Goal: Check status: Check status

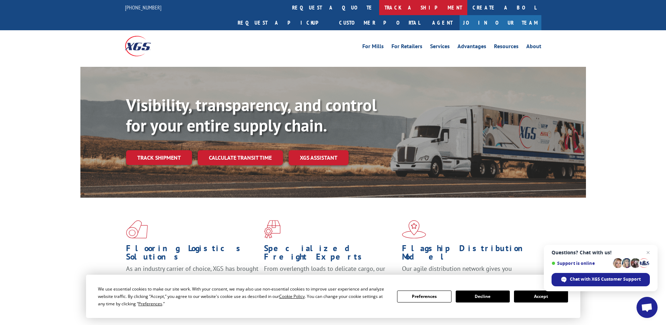
click at [379, 12] on link "track a shipment" at bounding box center [423, 7] width 88 height 15
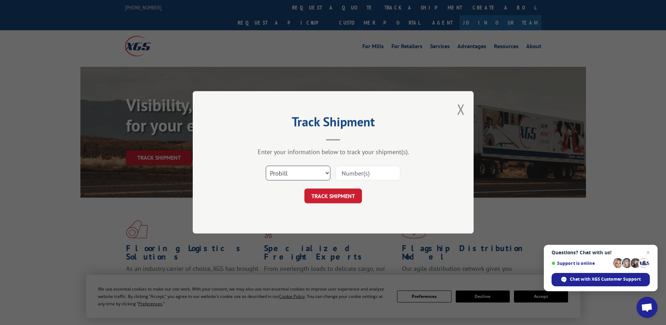
click at [298, 175] on select "Select category... Probill BOL PO" at bounding box center [298, 173] width 65 height 15
select select "bol"
click at [266, 166] on select "Select category... Probill BOL PO" at bounding box center [298, 173] width 65 height 15
click at [355, 170] on input at bounding box center [368, 173] width 65 height 15
type input "2402892"
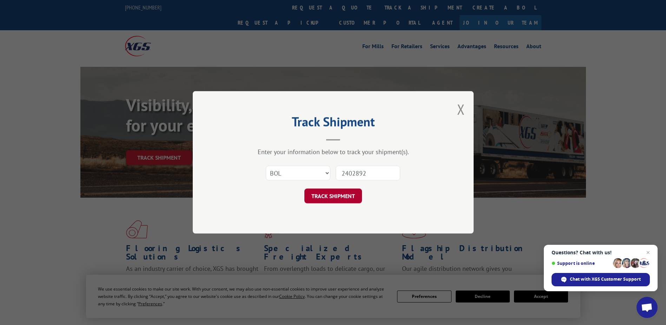
click at [333, 198] on button "TRACK SHIPMENT" at bounding box center [334, 196] width 58 height 15
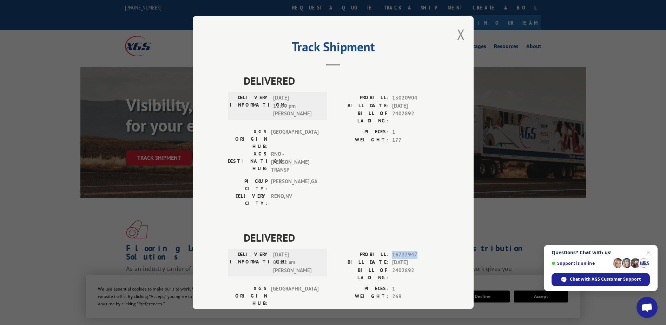
drag, startPoint x: 388, startPoint y: 214, endPoint x: 418, endPoint y: 214, distance: 30.6
click at [418, 250] on div "PROBILL: 16722947" at bounding box center [385, 254] width 105 height 8
drag, startPoint x: 418, startPoint y: 214, endPoint x: 410, endPoint y: 214, distance: 8.8
copy span "16722947"
click at [460, 34] on button "Close modal" at bounding box center [461, 34] width 8 height 19
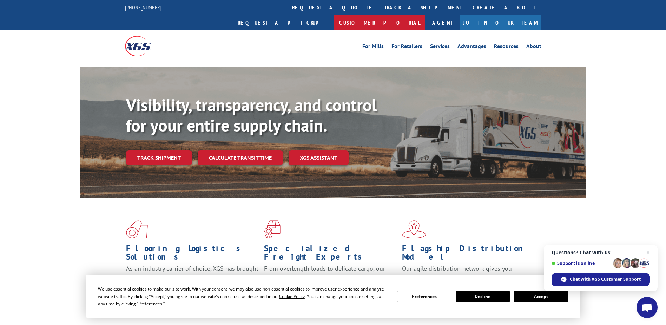
click at [425, 15] on link "Customer Portal" at bounding box center [379, 22] width 91 height 15
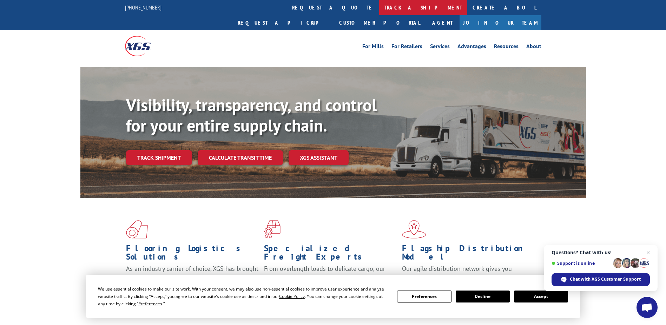
click at [379, 6] on link "track a shipment" at bounding box center [423, 7] width 88 height 15
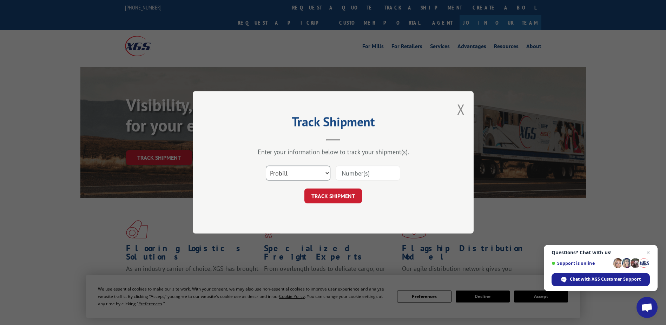
click at [310, 169] on select "Select category... Probill BOL PO" at bounding box center [298, 173] width 65 height 15
select select "bol"
click at [266, 166] on select "Select category... Probill BOL PO" at bounding box center [298, 173] width 65 height 15
click at [360, 174] on input at bounding box center [368, 173] width 65 height 15
type input "2402881"
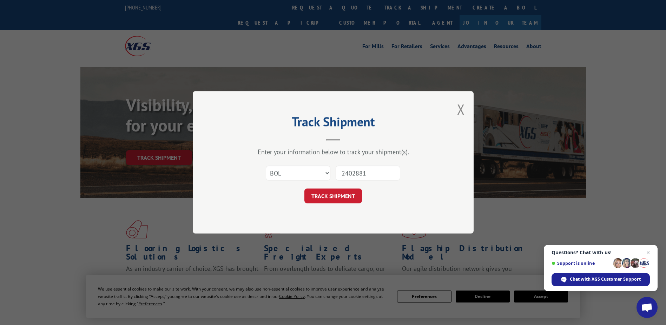
click button "TRACK SHIPMENT" at bounding box center [334, 196] width 58 height 15
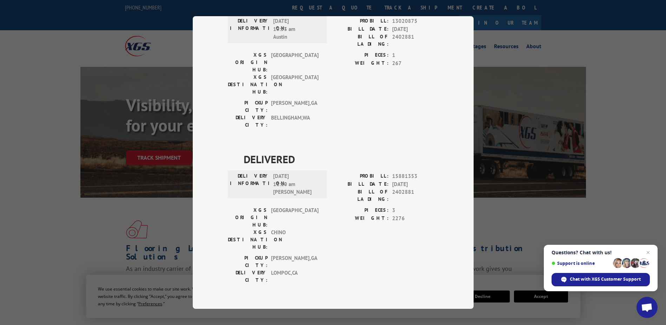
scroll to position [105, 0]
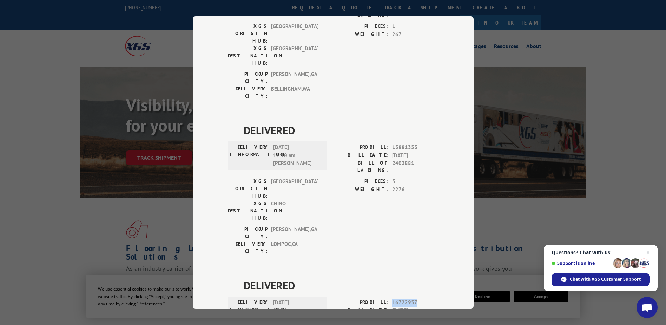
drag, startPoint x: 387, startPoint y: 222, endPoint x: 427, endPoint y: 219, distance: 40.5
click at [427, 298] on div "PROBILL: 16722957" at bounding box center [385, 302] width 105 height 8
drag, startPoint x: 427, startPoint y: 219, endPoint x: 398, endPoint y: 221, distance: 28.9
copy div "16722957"
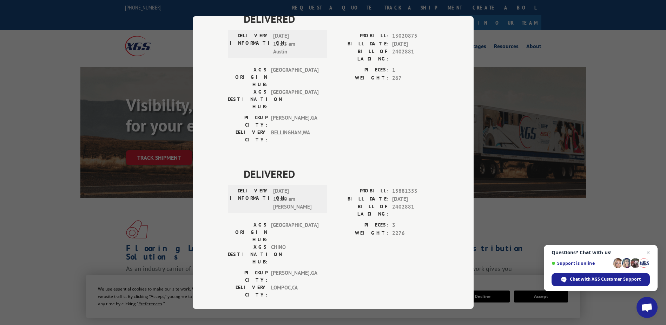
scroll to position [0, 0]
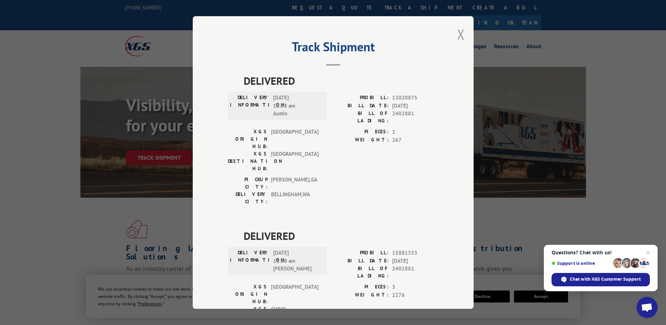
click at [458, 31] on button "Close modal" at bounding box center [461, 34] width 8 height 19
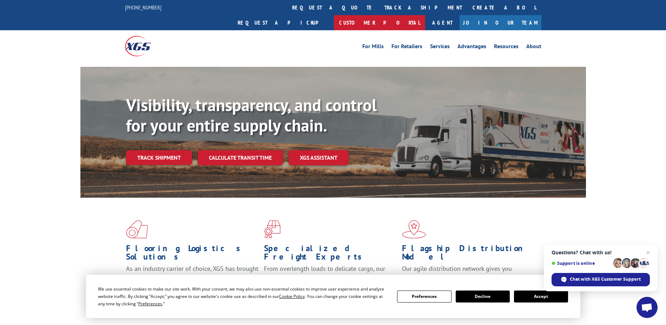
click at [425, 15] on link "Customer Portal" at bounding box center [379, 22] width 91 height 15
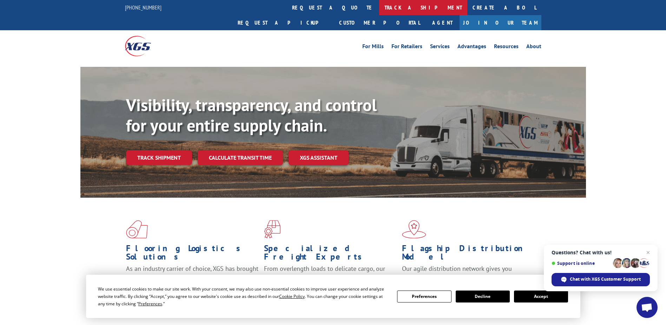
click at [379, 4] on link "track a shipment" at bounding box center [423, 7] width 88 height 15
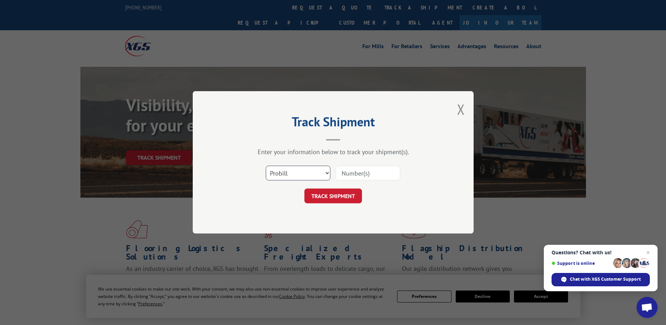
click at [291, 173] on select "Select category... Probill BOL PO" at bounding box center [298, 173] width 65 height 15
select select "bol"
click at [266, 166] on select "Select category... Probill BOL PO" at bounding box center [298, 173] width 65 height 15
click at [361, 173] on input at bounding box center [368, 173] width 65 height 15
type input "2402888"
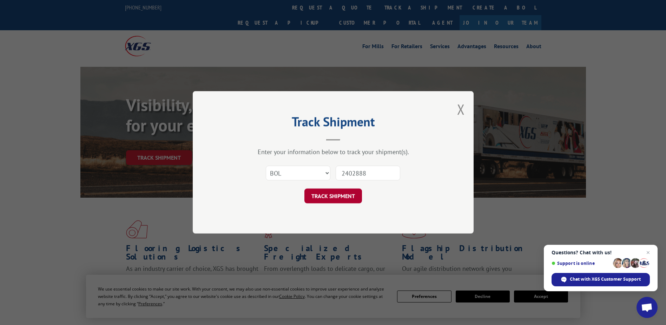
click at [351, 202] on button "TRACK SHIPMENT" at bounding box center [334, 196] width 58 height 15
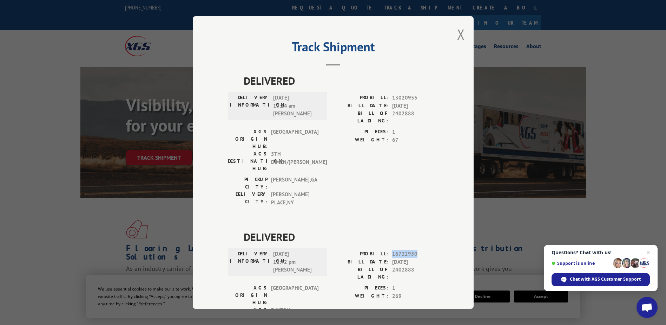
drag, startPoint x: 390, startPoint y: 211, endPoint x: 412, endPoint y: 212, distance: 22.2
click at [412, 250] on div "PROBILL: 16722950" at bounding box center [385, 254] width 105 height 8
drag, startPoint x: 412, startPoint y: 212, endPoint x: 396, endPoint y: 210, distance: 16.6
copy div "16722950"
click at [457, 35] on button "Close modal" at bounding box center [461, 34] width 8 height 19
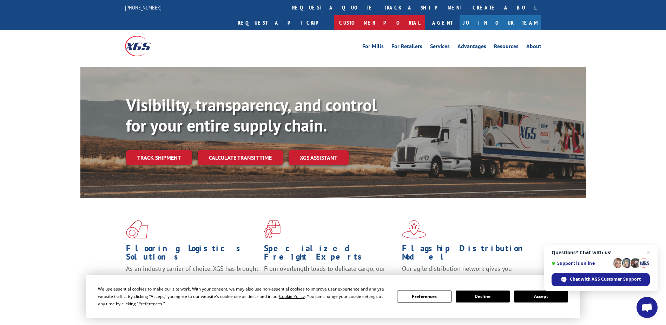
click at [425, 15] on link "Customer Portal" at bounding box center [379, 22] width 91 height 15
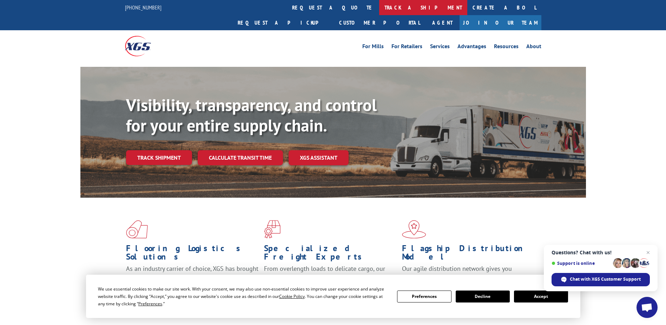
click at [379, 3] on link "track a shipment" at bounding box center [423, 7] width 88 height 15
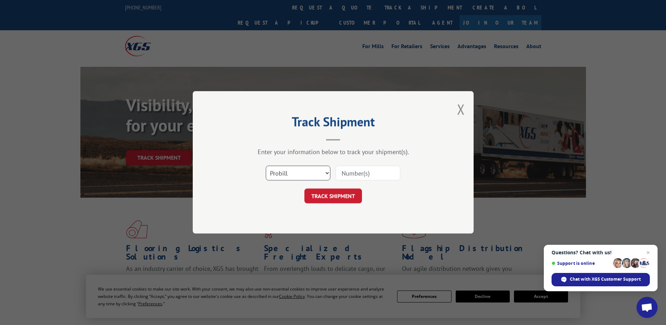
click at [315, 170] on select "Select category... Probill BOL PO" at bounding box center [298, 173] width 65 height 15
select select "bol"
click at [266, 166] on select "Select category... Probill BOL PO" at bounding box center [298, 173] width 65 height 15
click at [358, 173] on input at bounding box center [368, 173] width 65 height 15
type input "2402850"
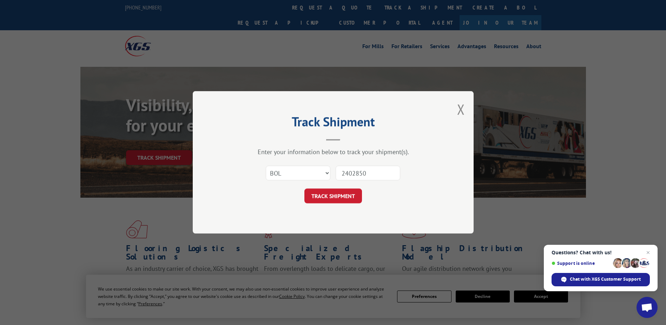
click button "TRACK SHIPMENT" at bounding box center [334, 196] width 58 height 15
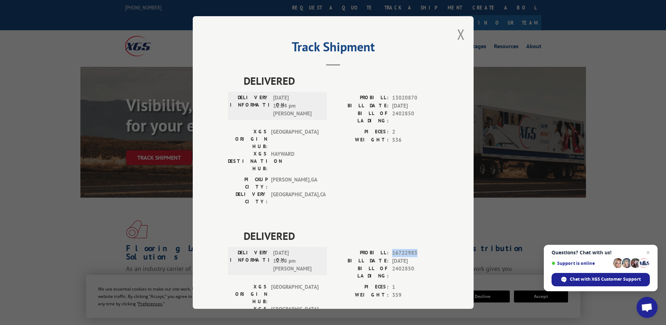
drag, startPoint x: 388, startPoint y: 211, endPoint x: 417, endPoint y: 214, distance: 29.0
click at [417, 249] on div "PROBILL: 16722983" at bounding box center [385, 253] width 105 height 8
drag, startPoint x: 417, startPoint y: 214, endPoint x: 400, endPoint y: 212, distance: 16.9
copy span "16722983"
click at [460, 33] on button "Close modal" at bounding box center [461, 34] width 8 height 19
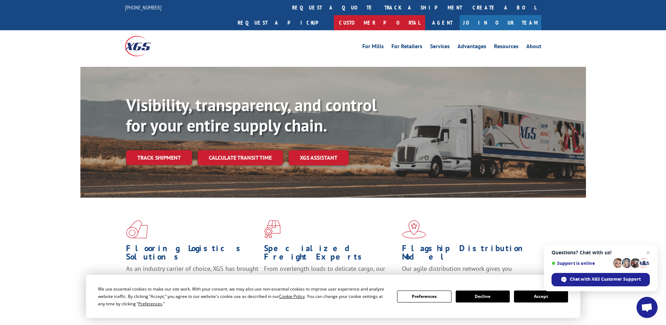
click at [425, 15] on link "Customer Portal" at bounding box center [379, 22] width 91 height 15
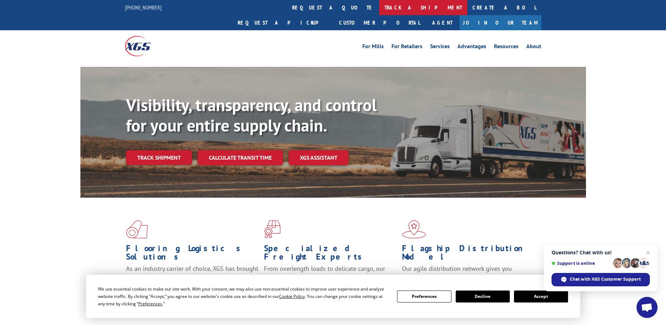
click at [379, 1] on link "track a shipment" at bounding box center [423, 7] width 88 height 15
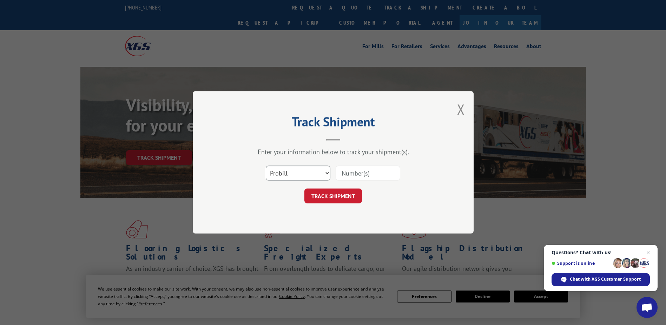
click at [317, 169] on select "Select category... Probill BOL PO" at bounding box center [298, 173] width 65 height 15
select select "bol"
click at [266, 166] on select "Select category... Probill BOL PO" at bounding box center [298, 173] width 65 height 15
click at [385, 173] on input at bounding box center [368, 173] width 65 height 15
type input "2402912"
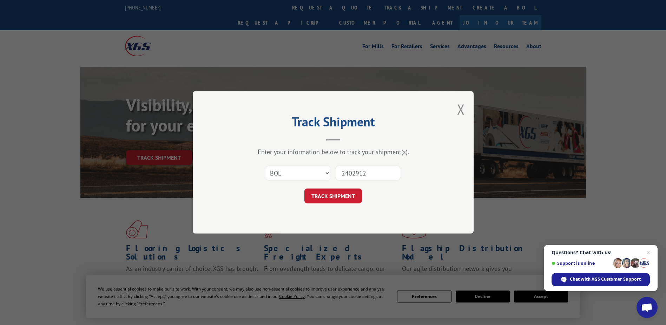
drag, startPoint x: 352, startPoint y: 198, endPoint x: 345, endPoint y: 204, distance: 9.5
click at [350, 199] on button "TRACK SHIPMENT" at bounding box center [334, 196] width 58 height 15
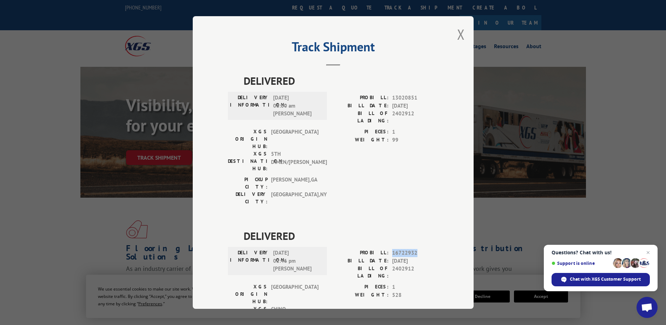
drag, startPoint x: 387, startPoint y: 220, endPoint x: 432, endPoint y: 219, distance: 44.6
click at [432, 249] on div "PROBILL: 16722932" at bounding box center [385, 253] width 105 height 8
drag, startPoint x: 432, startPoint y: 219, endPoint x: 391, endPoint y: 220, distance: 40.8
copy div "16722932"
click at [459, 30] on button "Close modal" at bounding box center [461, 34] width 8 height 19
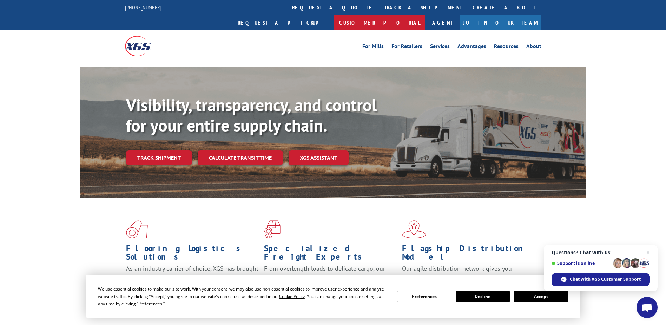
click at [425, 15] on link "Customer Portal" at bounding box center [379, 22] width 91 height 15
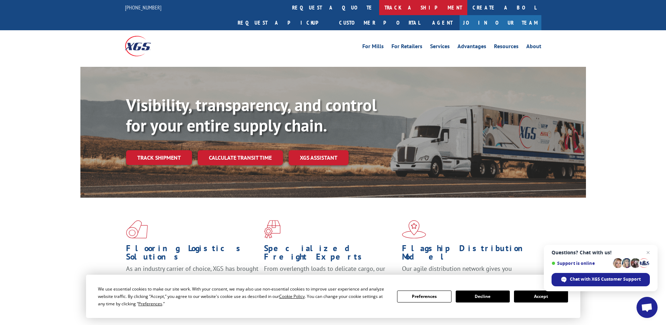
click at [379, 4] on link "track a shipment" at bounding box center [423, 7] width 88 height 15
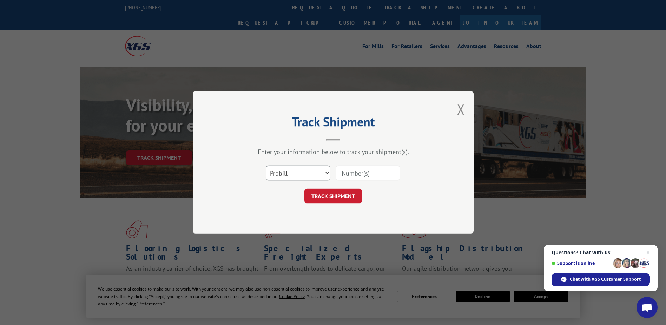
click at [285, 170] on select "Select category... Probill BOL PO" at bounding box center [298, 173] width 65 height 15
select select "bol"
click at [266, 166] on select "Select category... Probill BOL PO" at bounding box center [298, 173] width 65 height 15
click at [366, 170] on input at bounding box center [368, 173] width 65 height 15
type input "2402838"
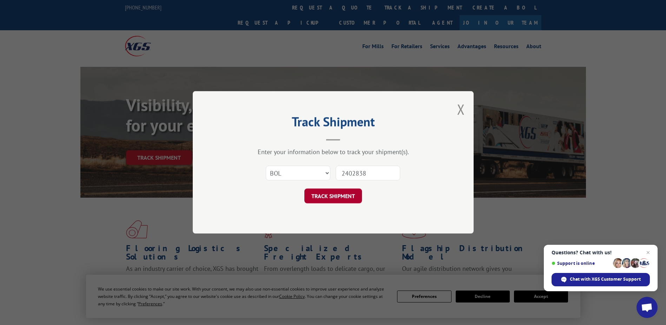
click at [343, 197] on button "TRACK SHIPMENT" at bounding box center [334, 196] width 58 height 15
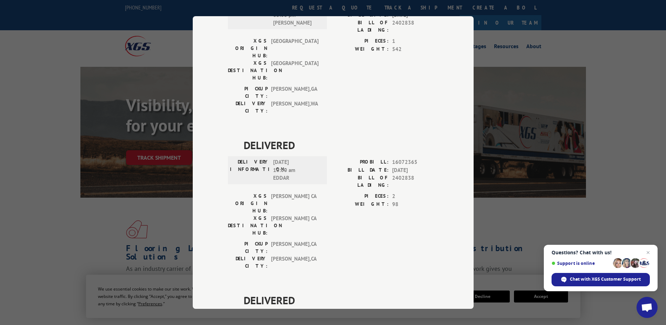
scroll to position [246, 0]
drag, startPoint x: 388, startPoint y: 196, endPoint x: 425, endPoint y: 201, distance: 37.6
click at [425, 313] on div "PROBILL: 16722993 BILL DATE: [DATE] BILL OF LADING: 2402838" at bounding box center [385, 328] width 105 height 31
drag, startPoint x: 425, startPoint y: 201, endPoint x: 413, endPoint y: 185, distance: 20.6
click at [413, 292] on span "DELIVERED" at bounding box center [341, 300] width 195 height 16
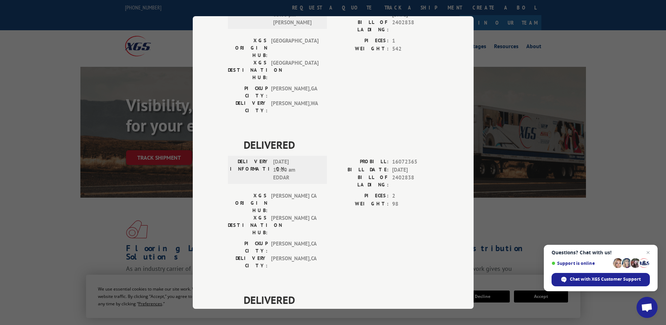
click at [399, 313] on span "16722993" at bounding box center [415, 317] width 46 height 8
copy span "16722993"
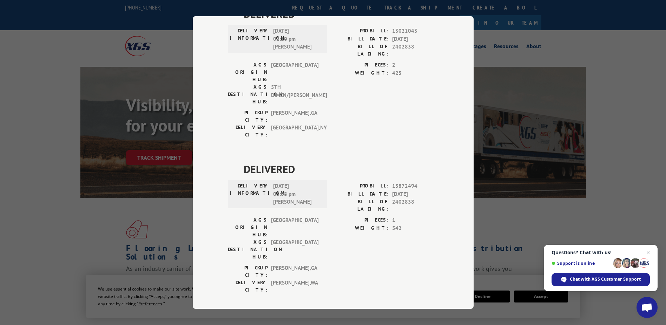
scroll to position [0, 0]
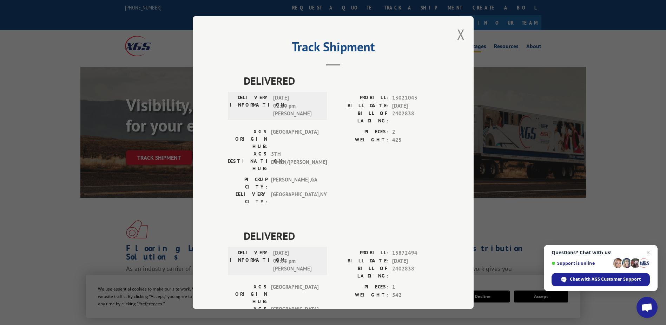
click at [459, 35] on button "Close modal" at bounding box center [461, 34] width 8 height 19
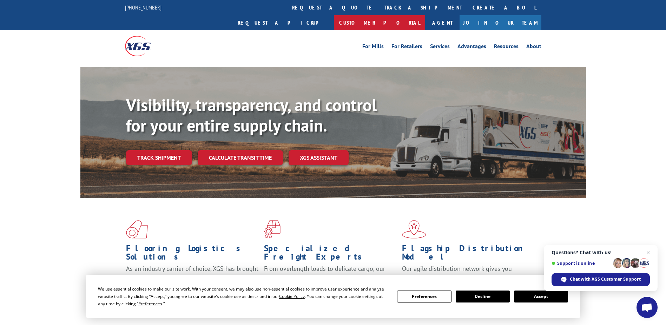
click at [425, 15] on link "Customer Portal" at bounding box center [379, 22] width 91 height 15
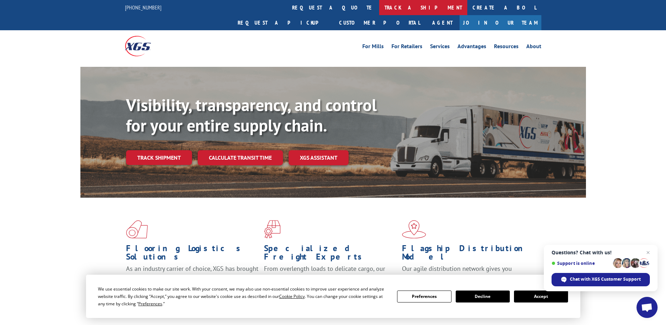
click at [379, 0] on link "track a shipment" at bounding box center [423, 7] width 88 height 15
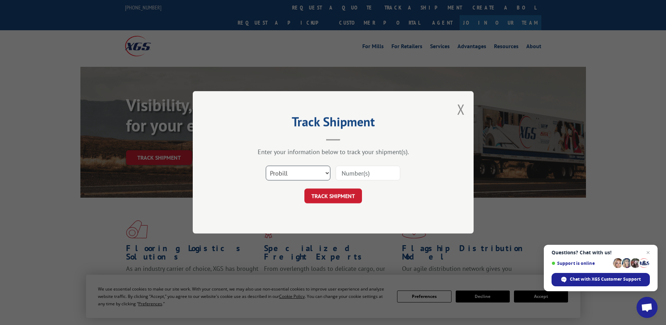
click at [277, 171] on select "Select category... Probill BOL PO" at bounding box center [298, 173] width 65 height 15
select select "bol"
click at [266, 166] on select "Select category... Probill BOL PO" at bounding box center [298, 173] width 65 height 15
click at [351, 173] on input at bounding box center [368, 173] width 65 height 15
type input "2402863"
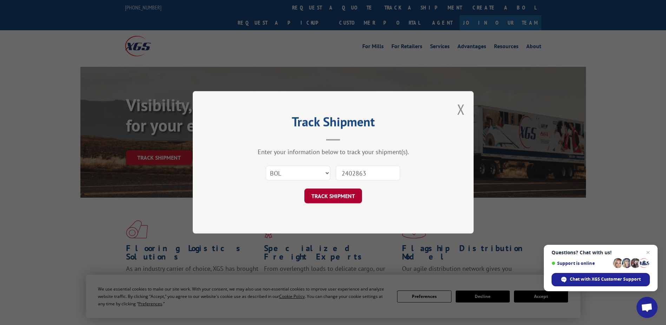
click at [344, 190] on button "TRACK SHIPMENT" at bounding box center [334, 196] width 58 height 15
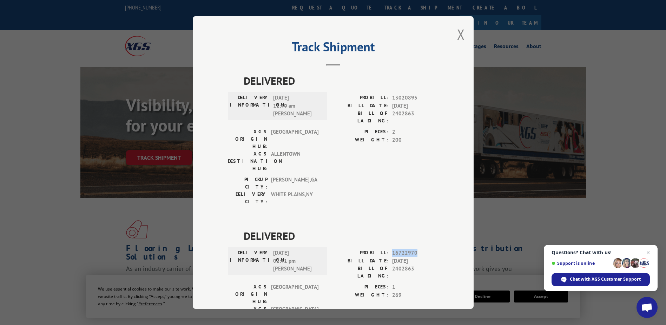
drag, startPoint x: 389, startPoint y: 210, endPoint x: 420, endPoint y: 210, distance: 31.6
click at [420, 249] on div "PROBILL: 16722970" at bounding box center [385, 253] width 105 height 8
drag, startPoint x: 420, startPoint y: 210, endPoint x: 409, endPoint y: 214, distance: 12.2
copy span "16722970"
click at [460, 35] on button "Close modal" at bounding box center [461, 34] width 8 height 19
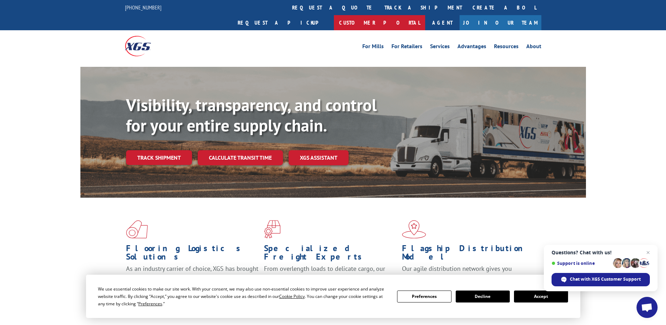
click at [425, 15] on link "Customer Portal" at bounding box center [379, 22] width 91 height 15
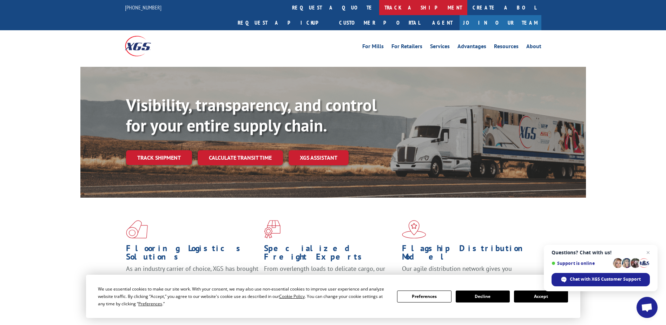
click at [379, 8] on link "track a shipment" at bounding box center [423, 7] width 88 height 15
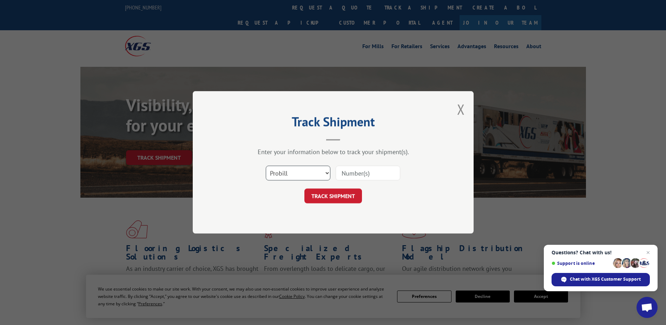
click at [299, 173] on select "Select category... Probill BOL PO" at bounding box center [298, 173] width 65 height 15
select select "bol"
click at [266, 166] on select "Select category... Probill BOL PO" at bounding box center [298, 173] width 65 height 15
click at [345, 171] on input at bounding box center [368, 173] width 65 height 15
type input "2402905"
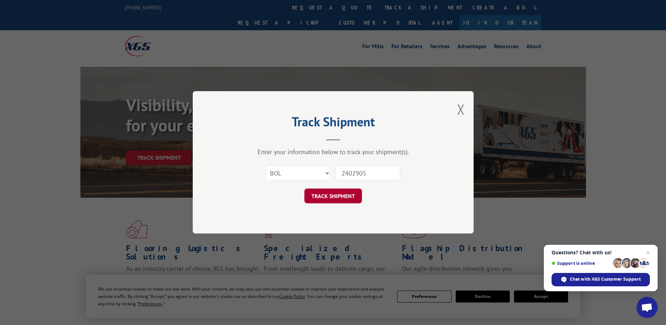
click at [347, 198] on button "TRACK SHIPMENT" at bounding box center [334, 196] width 58 height 15
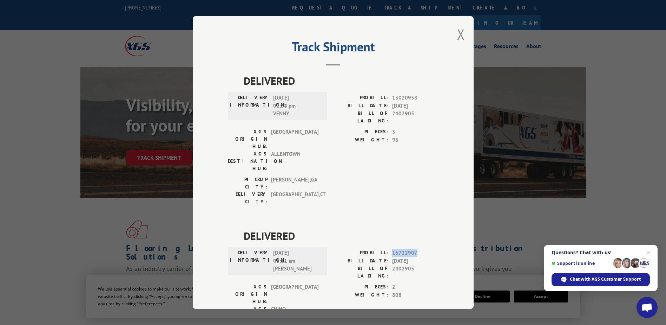
drag, startPoint x: 388, startPoint y: 211, endPoint x: 429, endPoint y: 210, distance: 40.4
click at [429, 249] on div "PROBILL: 16722907" at bounding box center [385, 253] width 105 height 8
drag, startPoint x: 429, startPoint y: 210, endPoint x: 408, endPoint y: 212, distance: 21.1
copy span "16722907"
click at [457, 36] on button "Close modal" at bounding box center [461, 34] width 8 height 19
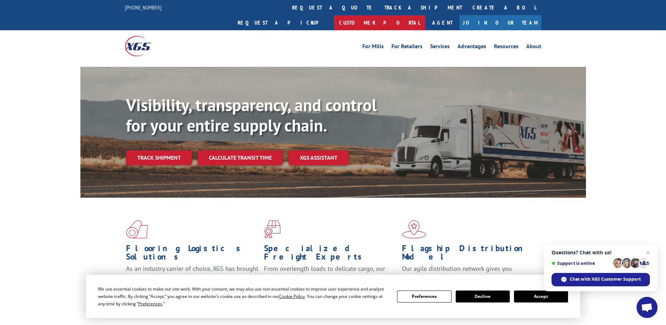
click at [425, 15] on link "Customer Portal" at bounding box center [379, 22] width 91 height 15
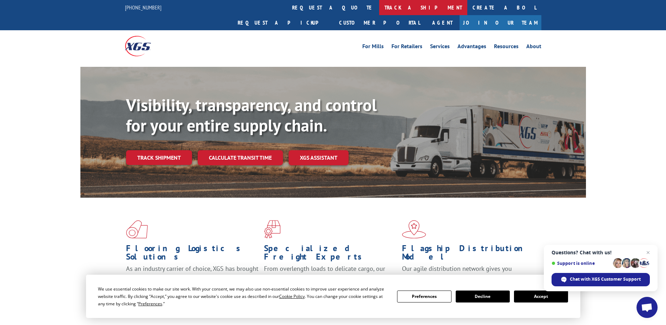
click at [379, 6] on link "track a shipment" at bounding box center [423, 7] width 88 height 15
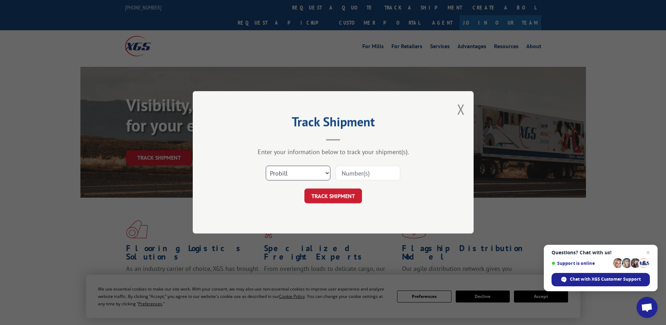
click at [291, 174] on select "Select category... Probill BOL PO" at bounding box center [298, 173] width 65 height 15
click at [266, 166] on select "Select category... Probill BOL PO" at bounding box center [298, 173] width 65 height 15
click at [291, 181] on div "Select category... Probill BOL PO" at bounding box center [298, 173] width 64 height 16
click at [292, 177] on select "Select category... Probill BOL PO" at bounding box center [298, 173] width 65 height 15
select select "bol"
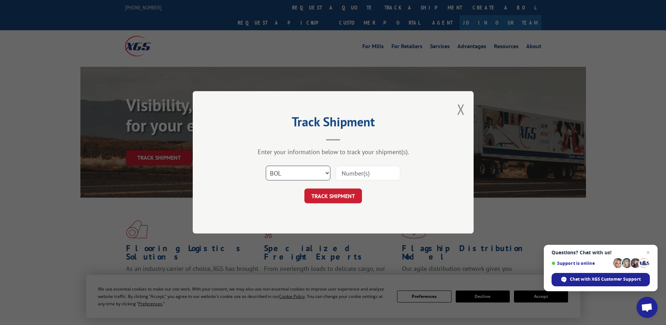
click at [266, 166] on select "Select category... Probill BOL PO" at bounding box center [298, 173] width 65 height 15
click at [353, 176] on input at bounding box center [368, 173] width 65 height 15
type input "2402917"
click at [335, 199] on button "TRACK SHIPMENT" at bounding box center [334, 196] width 58 height 15
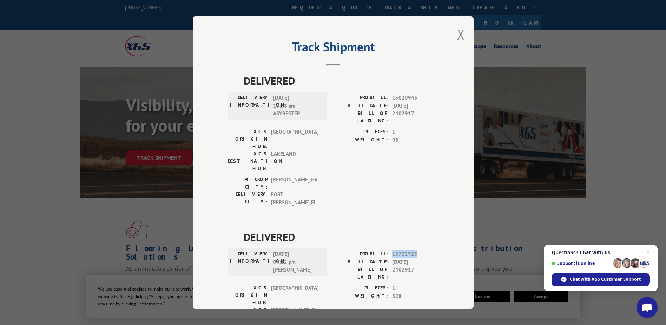
drag, startPoint x: 389, startPoint y: 213, endPoint x: 417, endPoint y: 211, distance: 27.5
click at [417, 250] on div "PROBILL: 16722925" at bounding box center [385, 254] width 105 height 8
copy span "16722925"
click at [459, 31] on button "Close modal" at bounding box center [461, 34] width 8 height 19
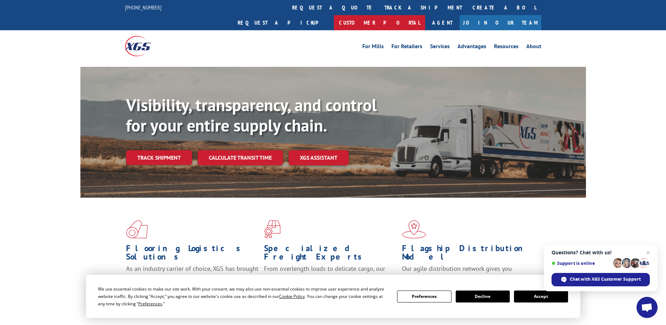
click at [425, 15] on link "Customer Portal" at bounding box center [379, 22] width 91 height 15
click at [379, 4] on link "track a shipment" at bounding box center [423, 7] width 88 height 15
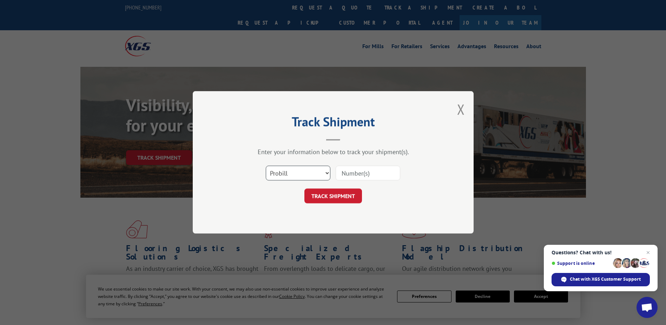
click at [294, 170] on select "Select category... Probill BOL PO" at bounding box center [298, 173] width 65 height 15
select select "bol"
click at [266, 166] on select "Select category... Probill BOL PO" at bounding box center [298, 173] width 65 height 15
click at [359, 176] on input at bounding box center [368, 173] width 65 height 15
type input "2402911"
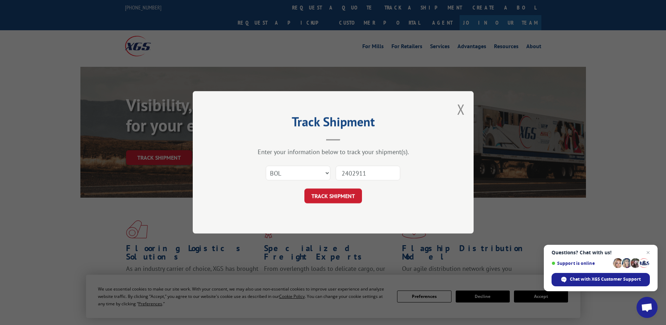
click button "TRACK SHIPMENT" at bounding box center [334, 196] width 58 height 15
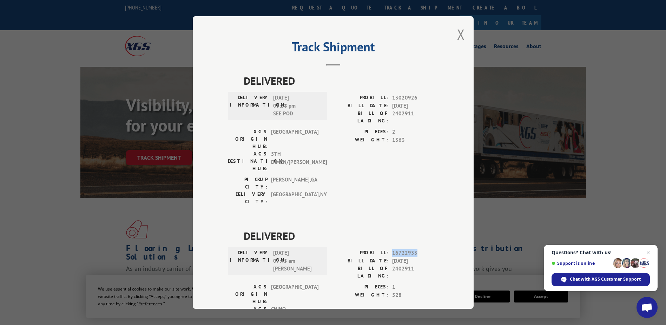
drag, startPoint x: 388, startPoint y: 210, endPoint x: 418, endPoint y: 211, distance: 29.5
click at [418, 249] on div "PROBILL: 16722933" at bounding box center [385, 253] width 105 height 8
drag, startPoint x: 418, startPoint y: 211, endPoint x: 409, endPoint y: 213, distance: 8.7
click at [457, 33] on button "Close modal" at bounding box center [461, 34] width 8 height 19
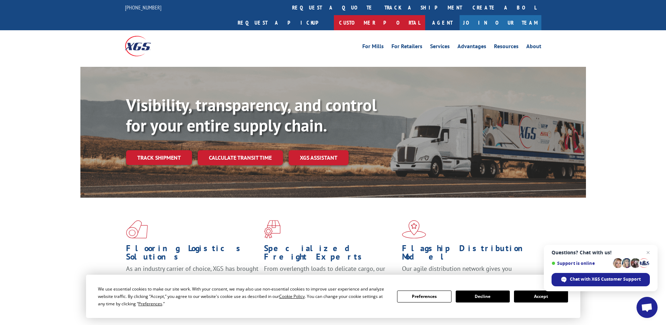
click at [425, 15] on link "Customer Portal" at bounding box center [379, 22] width 91 height 15
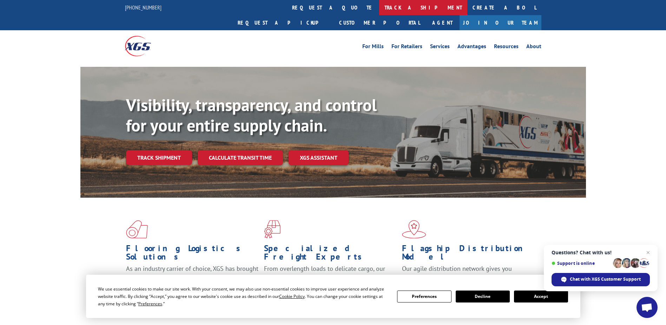
click at [379, 12] on link "track a shipment" at bounding box center [423, 7] width 88 height 15
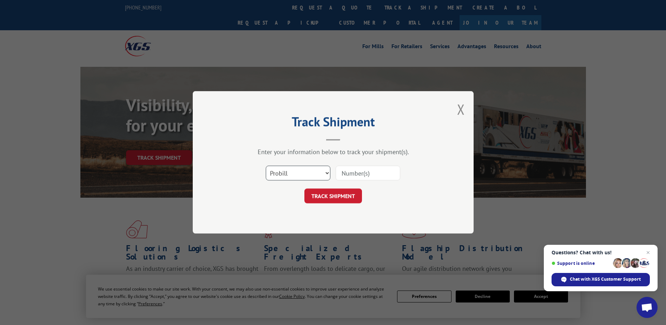
click at [297, 178] on select "Select category... Probill BOL PO" at bounding box center [298, 173] width 65 height 15
select select "bol"
click at [266, 166] on select "Select category... Probill BOL PO" at bounding box center [298, 173] width 65 height 15
click at [342, 178] on input at bounding box center [368, 173] width 65 height 15
type input "2402923"
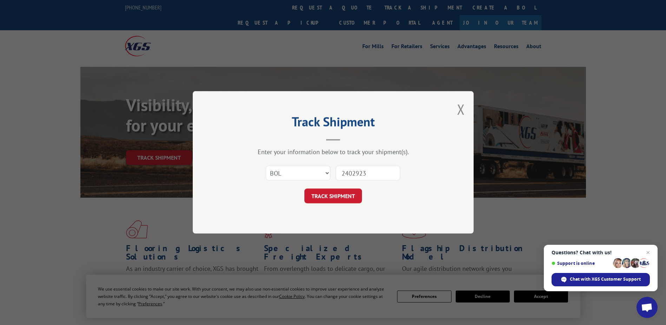
click button "TRACK SHIPMENT" at bounding box center [334, 196] width 58 height 15
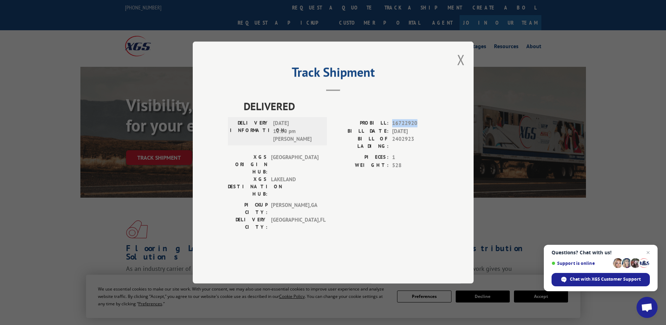
drag, startPoint x: 393, startPoint y: 140, endPoint x: 421, endPoint y: 139, distance: 28.1
click at [421, 127] on span "16722920" at bounding box center [415, 123] width 46 height 8
drag, startPoint x: 421, startPoint y: 139, endPoint x: 409, endPoint y: 142, distance: 12.2
click at [465, 81] on div "Track Shipment DELIVERED DELIVERY INFORMATION: [DATE] 12:30 pm [PERSON_NAME]: 1…" at bounding box center [333, 162] width 281 height 242
click at [460, 69] on button "Close modal" at bounding box center [461, 59] width 8 height 19
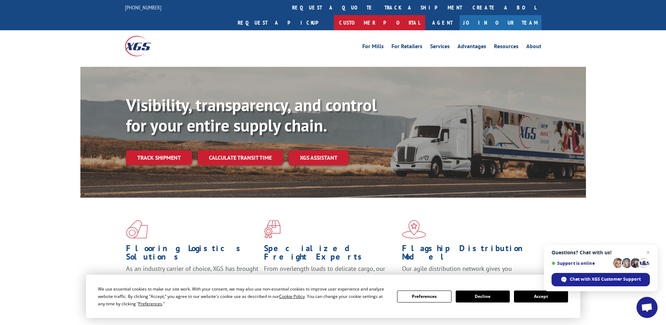
click at [425, 15] on link "Customer Portal" at bounding box center [379, 22] width 91 height 15
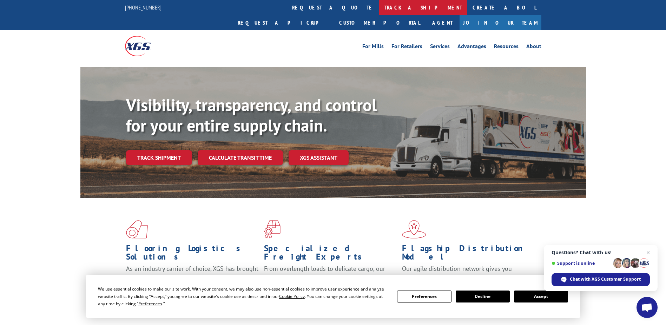
click at [379, 2] on link "track a shipment" at bounding box center [423, 7] width 88 height 15
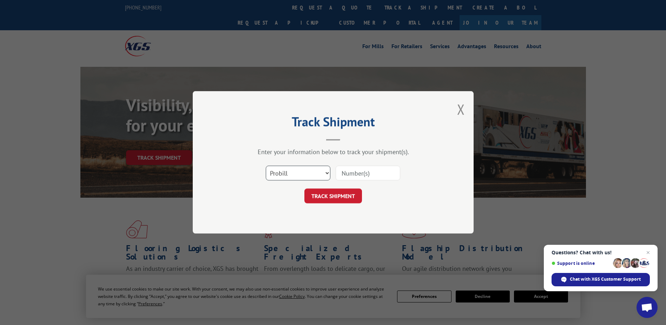
click at [295, 167] on select "Select category... Probill BOL PO" at bounding box center [298, 173] width 65 height 15
click at [266, 166] on select "Select category... Probill BOL PO" at bounding box center [298, 173] width 65 height 15
click at [298, 174] on select "Select category... Probill BOL PO" at bounding box center [298, 173] width 65 height 15
select select "bol"
click at [266, 166] on select "Select category... Probill BOL PO" at bounding box center [298, 173] width 65 height 15
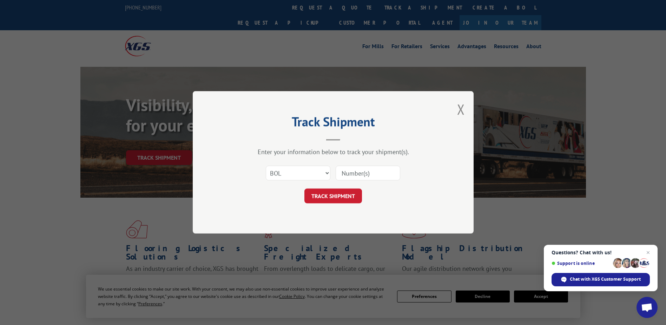
click at [352, 172] on input at bounding box center [368, 173] width 65 height 15
type input "2402926"
click button "TRACK SHIPMENT" at bounding box center [334, 196] width 58 height 15
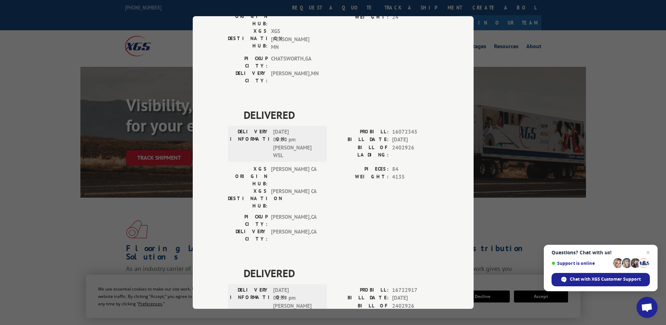
scroll to position [139, 0]
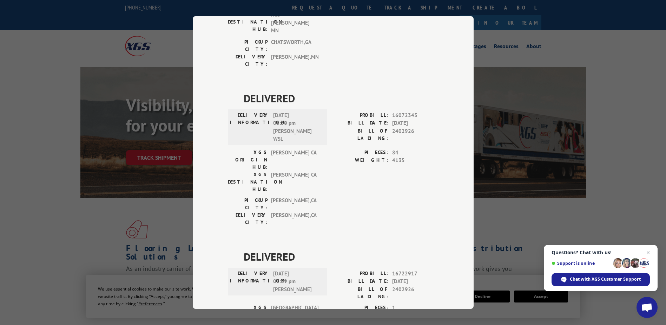
drag, startPoint x: 385, startPoint y: 189, endPoint x: 419, endPoint y: 192, distance: 33.9
click at [419, 269] on div "PROBILL: 16722917 BILL DATE: [DATE] BILL OF LADING: 2402926" at bounding box center [385, 284] width 105 height 31
drag, startPoint x: 419, startPoint y: 192, endPoint x: 433, endPoint y: 203, distance: 17.8
click at [434, 285] on span "2402926" at bounding box center [415, 292] width 46 height 15
drag, startPoint x: 387, startPoint y: 186, endPoint x: 413, endPoint y: 188, distance: 25.7
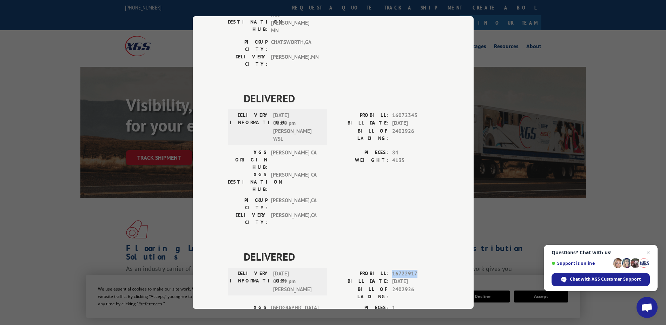
click at [413, 269] on div "PROBILL: 16722917" at bounding box center [385, 273] width 105 height 8
drag, startPoint x: 413, startPoint y: 188, endPoint x: 402, endPoint y: 189, distance: 10.9
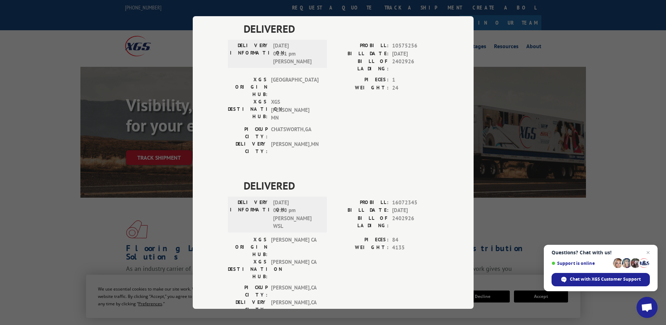
scroll to position [0, 0]
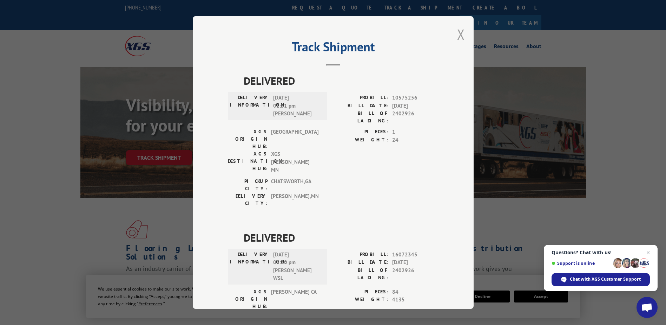
click at [457, 30] on button "Close modal" at bounding box center [461, 34] width 8 height 19
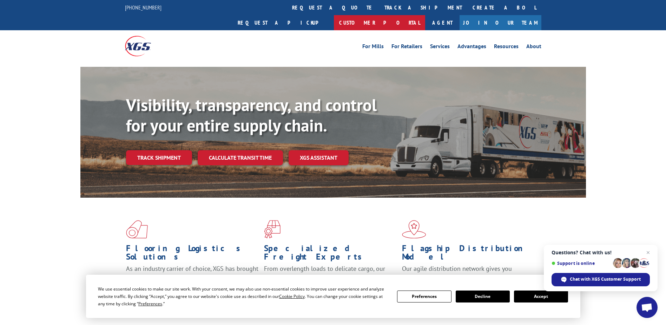
click at [425, 15] on link "Customer Portal" at bounding box center [379, 22] width 91 height 15
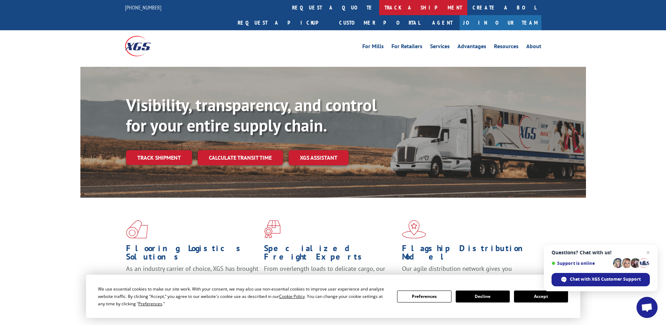
click at [379, 11] on link "track a shipment" at bounding box center [423, 7] width 88 height 15
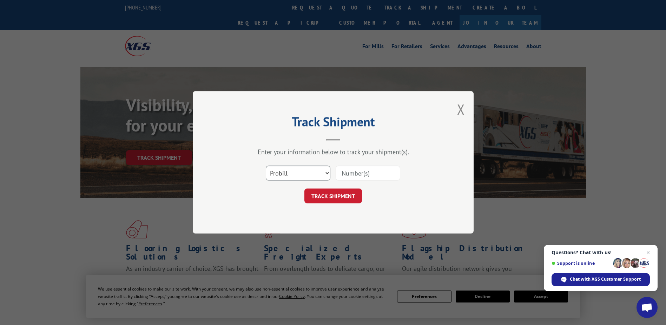
click at [319, 171] on select "Select category... Probill BOL PO" at bounding box center [298, 173] width 65 height 15
select select "bol"
click at [266, 166] on select "Select category... Probill BOL PO" at bounding box center [298, 173] width 65 height 15
click at [364, 175] on input at bounding box center [368, 173] width 65 height 15
type input "4240589"
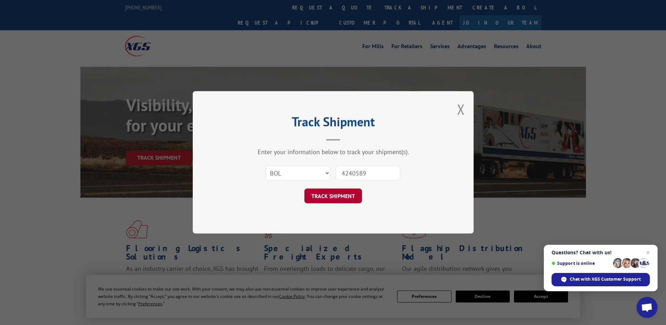
click at [349, 191] on button "TRACK SHIPMENT" at bounding box center [334, 196] width 58 height 15
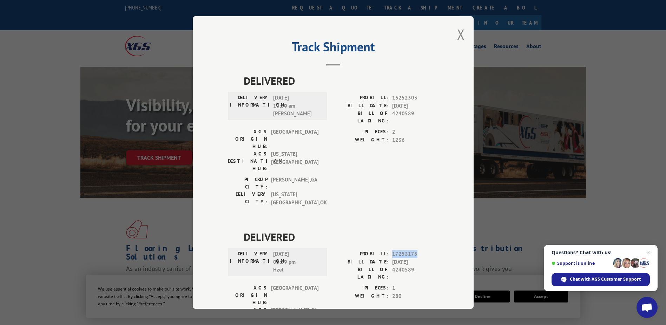
drag, startPoint x: 389, startPoint y: 211, endPoint x: 441, endPoint y: 216, distance: 52.2
click at [441, 216] on div "Track Shipment DELIVERED DELIVERY INFORMATION: 09/15/2023 10:30 am BOBBY PROBIL…" at bounding box center [333, 162] width 281 height 292
drag, startPoint x: 441, startPoint y: 216, endPoint x: 406, endPoint y: 210, distance: 36.3
copy span "17253175"
click at [460, 29] on button "Close modal" at bounding box center [461, 34] width 8 height 19
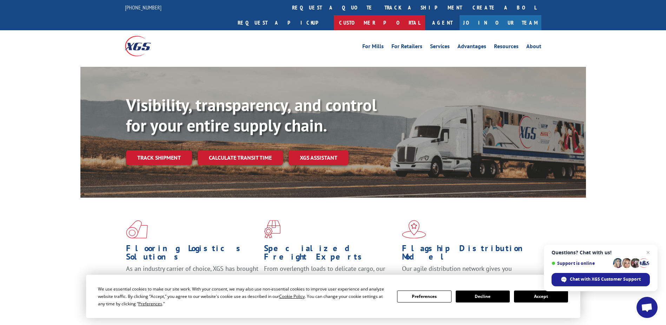
click at [425, 15] on link "Customer Portal" at bounding box center [379, 22] width 91 height 15
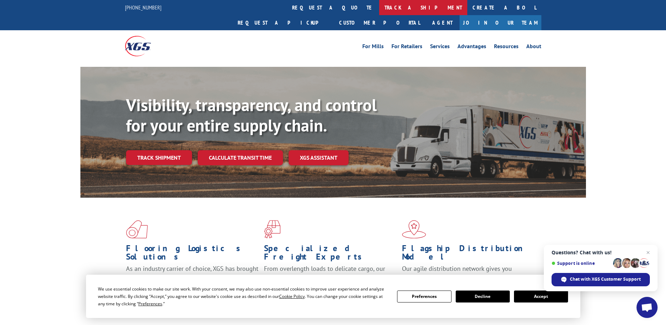
click at [379, 8] on link "track a shipment" at bounding box center [423, 7] width 88 height 15
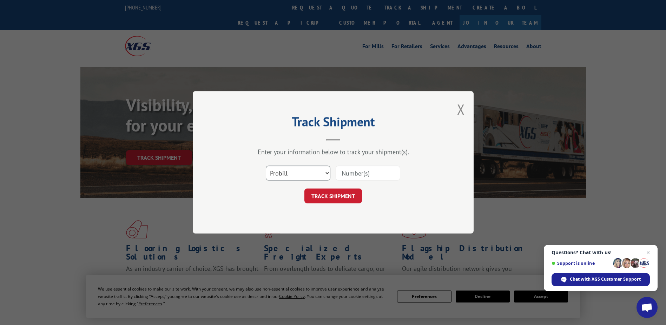
click at [292, 168] on select "Select category... Probill BOL PO" at bounding box center [298, 173] width 65 height 15
select select "bol"
click at [266, 166] on select "Select category... Probill BOL PO" at bounding box center [298, 173] width 65 height 15
click at [353, 175] on input at bounding box center [368, 173] width 65 height 15
type input "2402826"
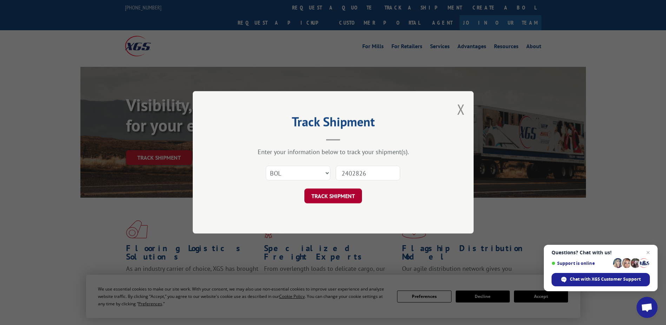
click at [347, 193] on button "TRACK SHIPMENT" at bounding box center [334, 196] width 58 height 15
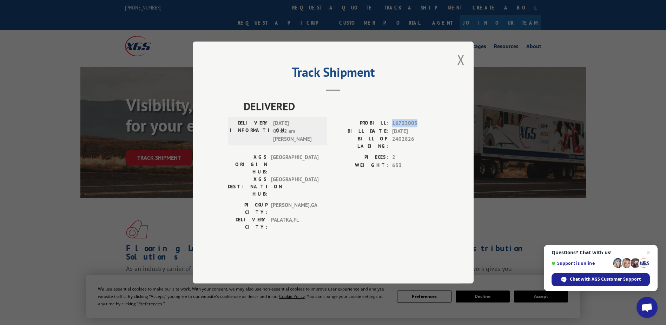
drag, startPoint x: 391, startPoint y: 142, endPoint x: 416, endPoint y: 141, distance: 25.0
click at [416, 127] on div "PROBILL: 16723005" at bounding box center [385, 123] width 105 height 8
drag, startPoint x: 416, startPoint y: 141, endPoint x: 412, endPoint y: 141, distance: 4.6
copy span "16723005"
click at [464, 69] on button "Close modal" at bounding box center [461, 59] width 8 height 19
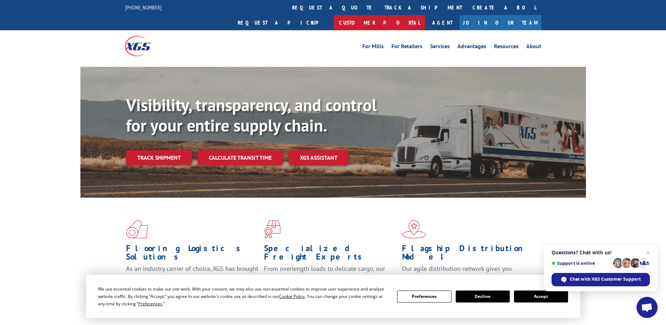
click at [425, 15] on link "Customer Portal" at bounding box center [379, 22] width 91 height 15
